Goal: Task Accomplishment & Management: Use online tool/utility

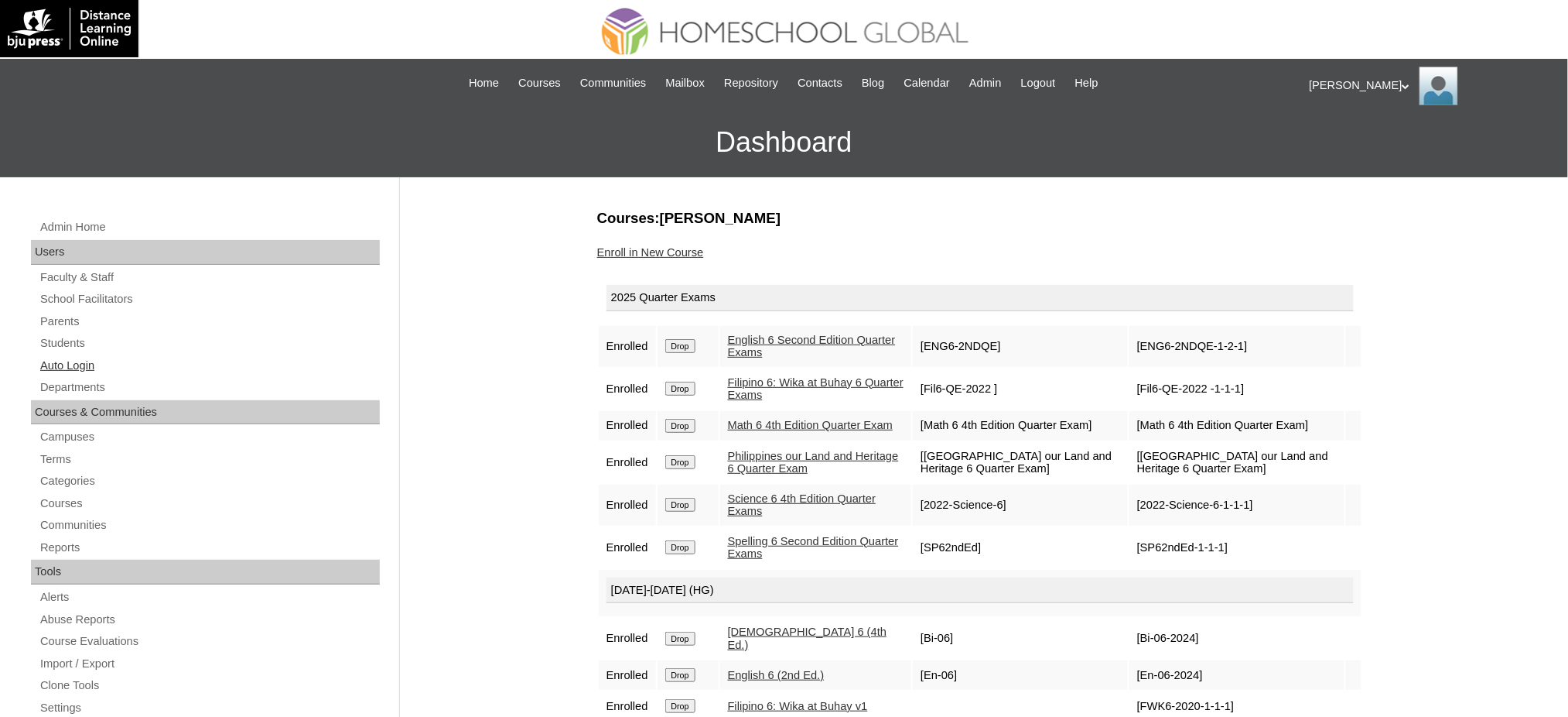
click at [90, 364] on link "Auto Login" at bounding box center [210, 365] width 342 height 20
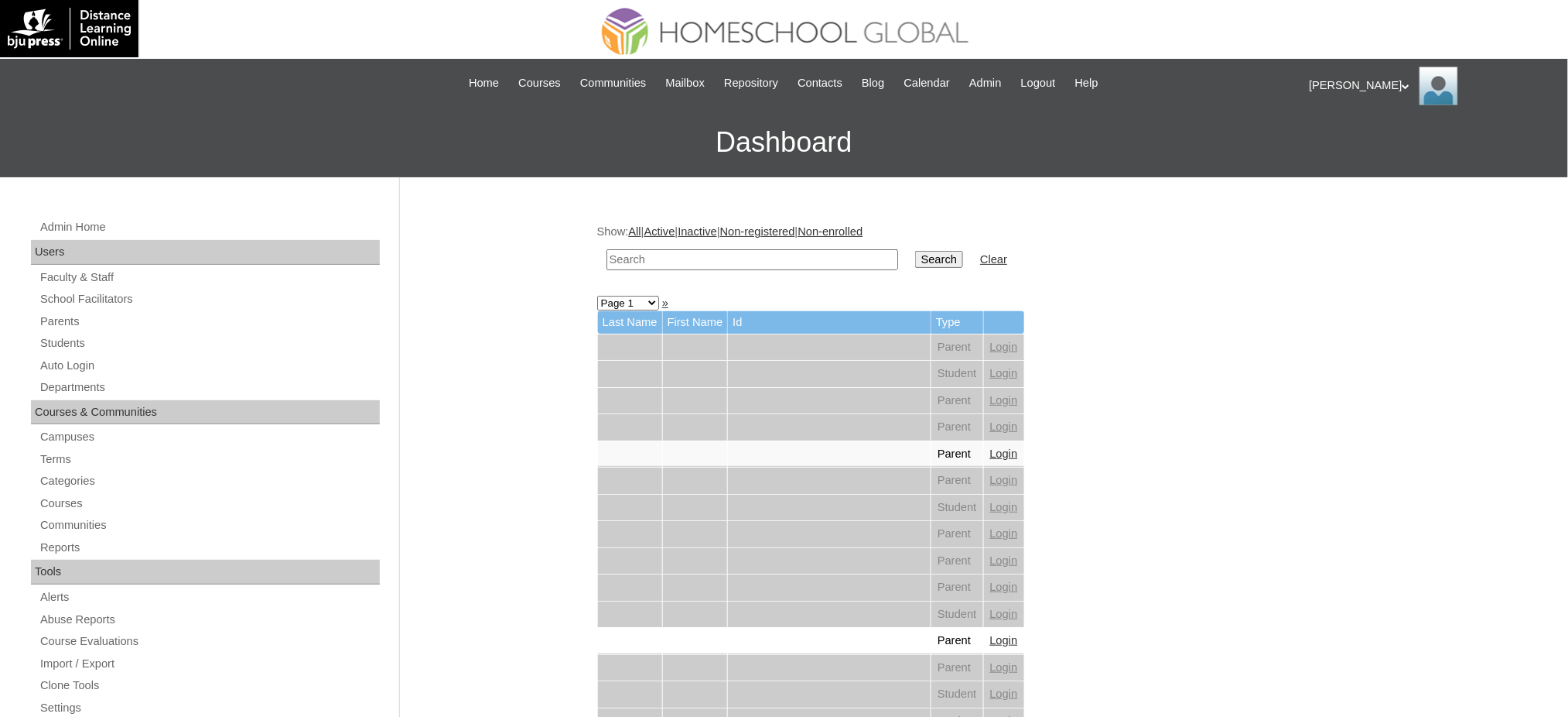
click at [803, 264] on input "text" at bounding box center [752, 259] width 292 height 21
paste input "Nadia Alessandra"
type input "Nadia Alessandra"
click at [908, 253] on td "Search" at bounding box center [939, 260] width 63 height 37
click at [915, 253] on input "Search" at bounding box center [940, 259] width 48 height 17
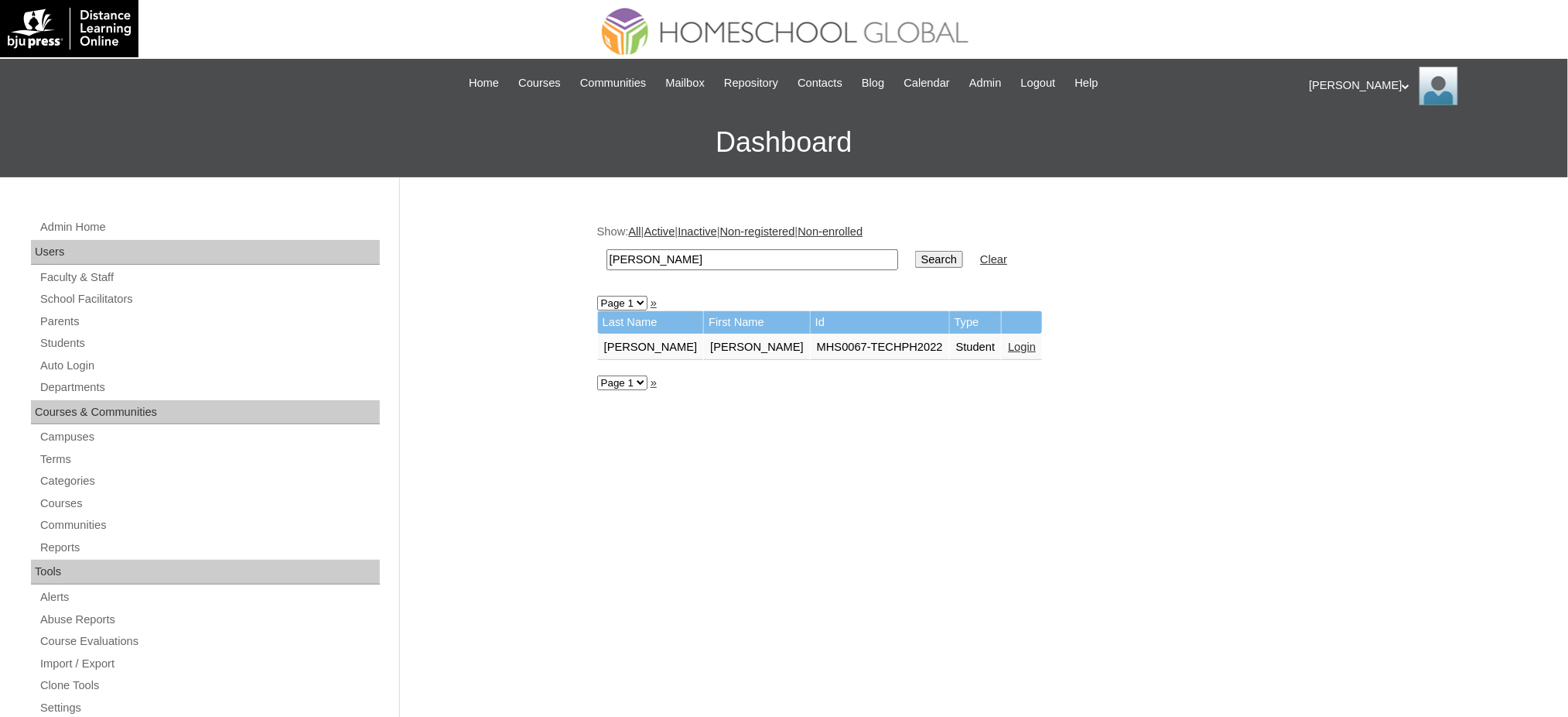
click at [1008, 343] on link "Login" at bounding box center [1022, 347] width 28 height 12
